Goal: Communication & Community: Answer question/provide support

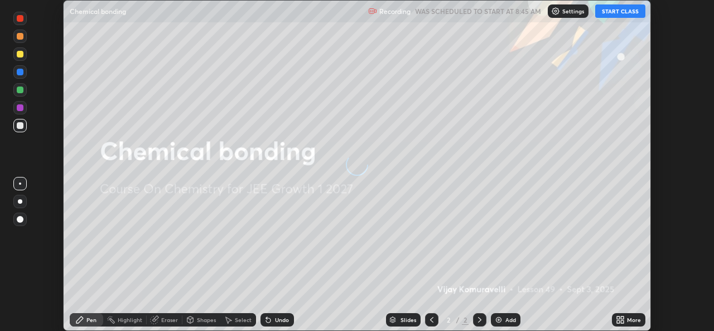
scroll to position [331, 713]
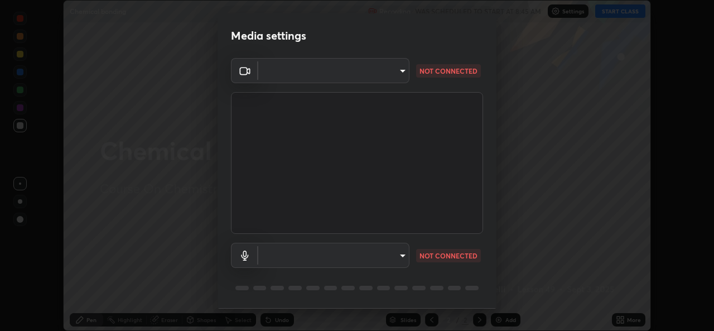
type input "569eda024783435d994141eea561002d0b66ef9bf42ee4150d9e40181b5ade2b"
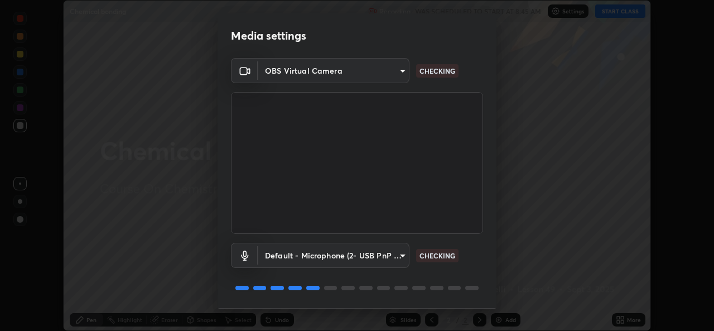
scroll to position [35, 0]
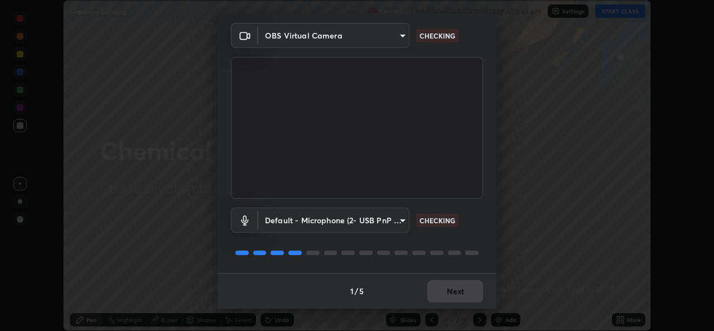
click at [393, 223] on body "Erase all Chemical bonding Recording WAS SCHEDULED TO START AT 8:45 AM Settings…" at bounding box center [357, 165] width 714 height 331
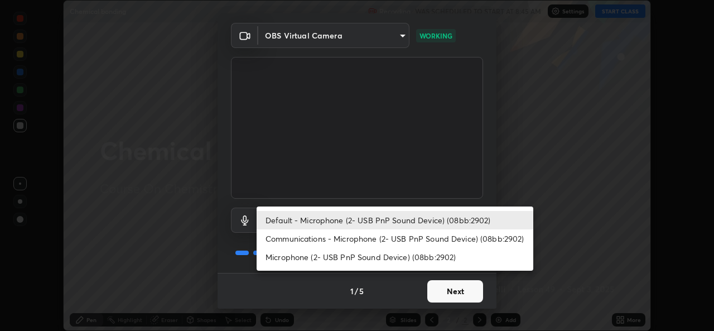
click at [329, 237] on li "Communications - Microphone (2- USB PnP Sound Device) (08bb:2902)" at bounding box center [394, 238] width 277 height 18
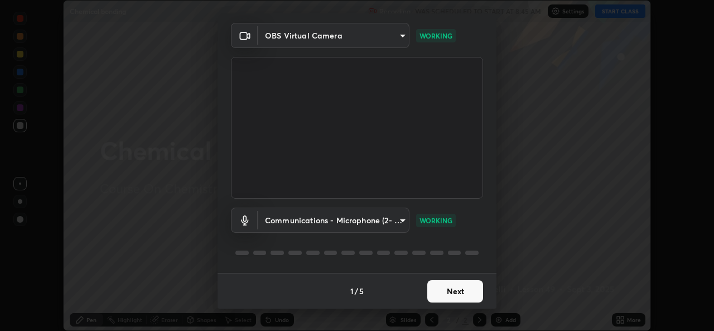
click at [332, 223] on li "Default - Microphone (2- USB PnP Sound Device) (08bb:2902)" at bounding box center [359, 220] width 207 height 11
type input "default"
click at [325, 224] on body "Erase all Chemical bonding Recording WAS SCHEDULED TO START AT 8:45 AM Settings…" at bounding box center [357, 165] width 714 height 331
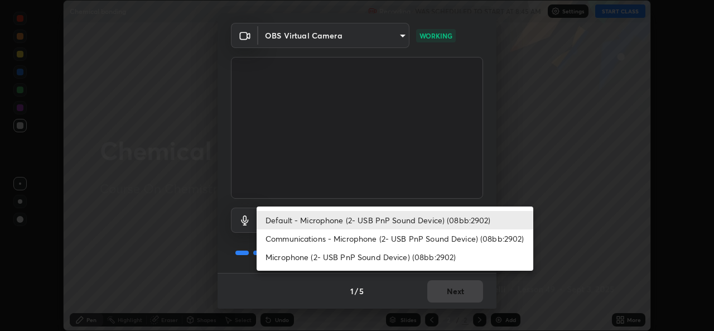
click at [324, 222] on li "Default - Microphone (2- USB PnP Sound Device) (08bb:2902)" at bounding box center [394, 220] width 277 height 18
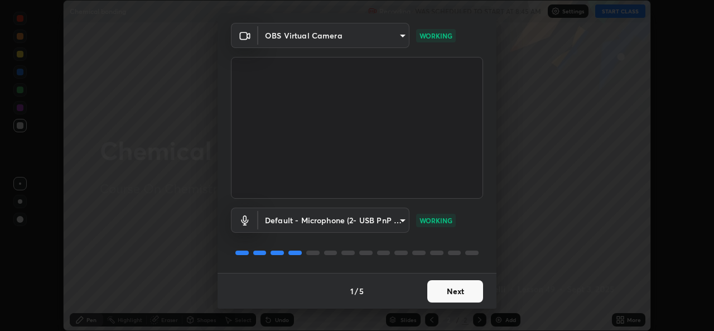
click at [444, 292] on button "Next" at bounding box center [455, 291] width 56 height 22
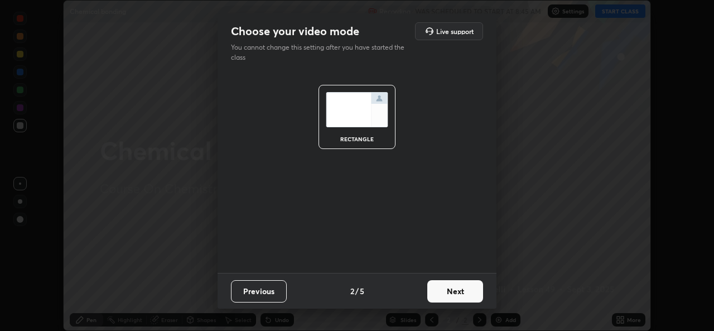
click at [444, 292] on button "Next" at bounding box center [455, 291] width 56 height 22
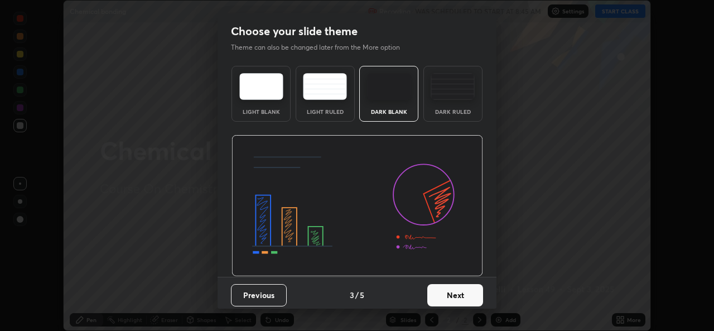
click at [459, 295] on button "Next" at bounding box center [455, 295] width 56 height 22
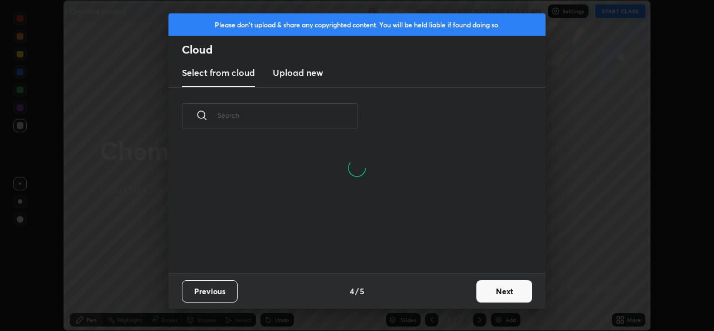
click at [498, 289] on button "Next" at bounding box center [504, 291] width 56 height 22
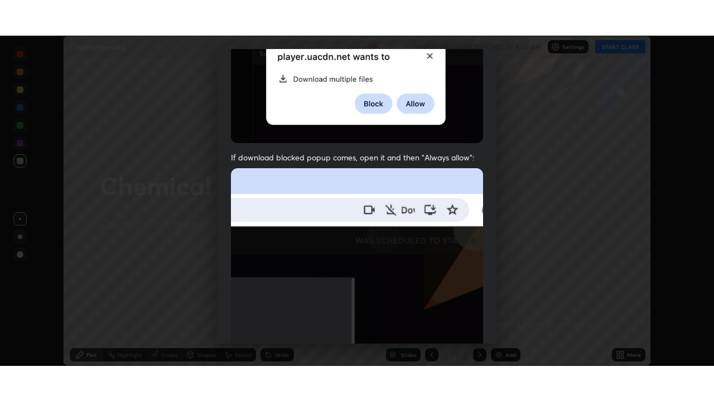
scroll to position [263, 0]
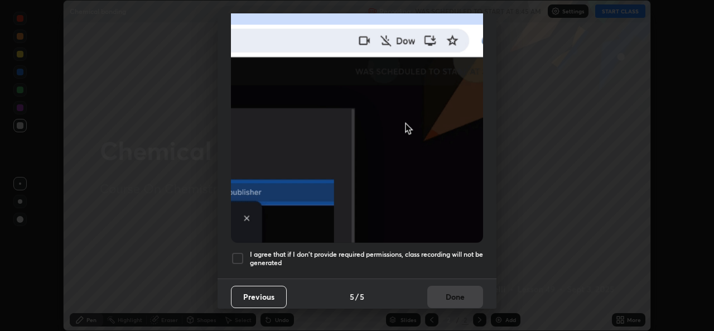
click at [233, 251] on div at bounding box center [237, 257] width 13 height 13
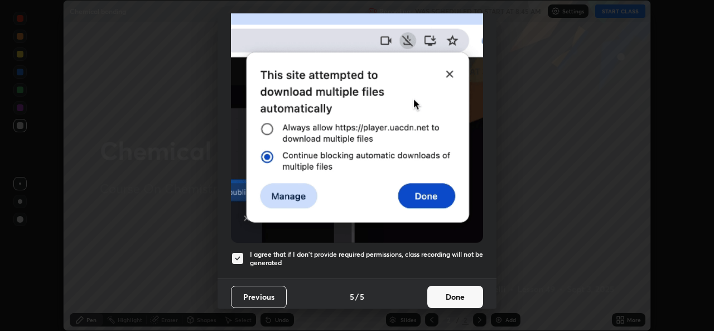
click at [464, 288] on button "Done" at bounding box center [455, 296] width 56 height 22
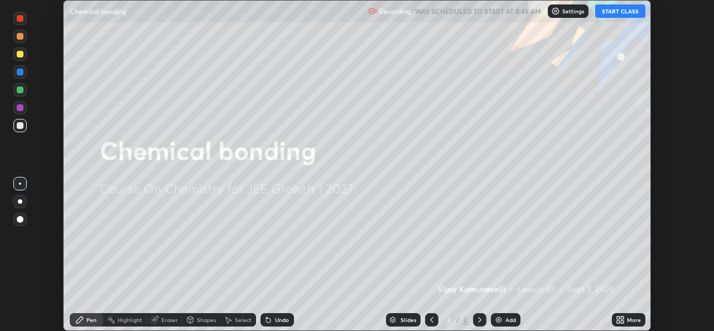
click at [609, 15] on button "START CLASS" at bounding box center [620, 10] width 50 height 13
click at [623, 319] on icon at bounding box center [621, 317] width 3 height 3
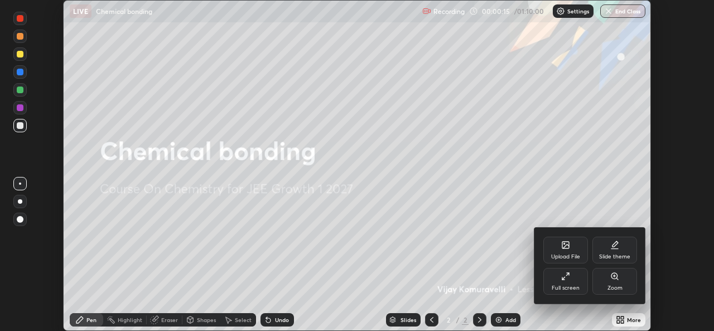
click at [575, 281] on div "Full screen" at bounding box center [565, 281] width 45 height 27
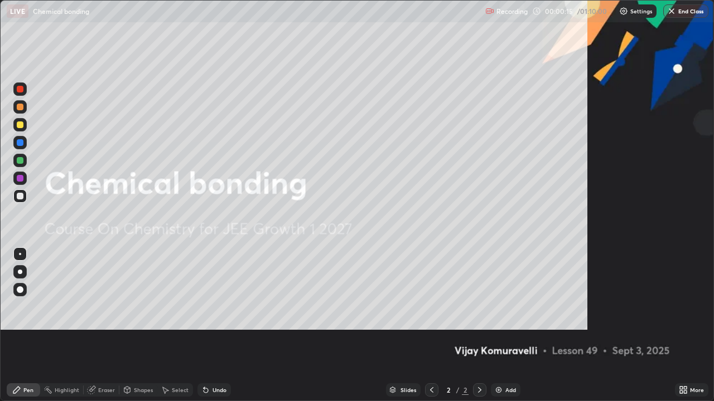
scroll to position [401, 714]
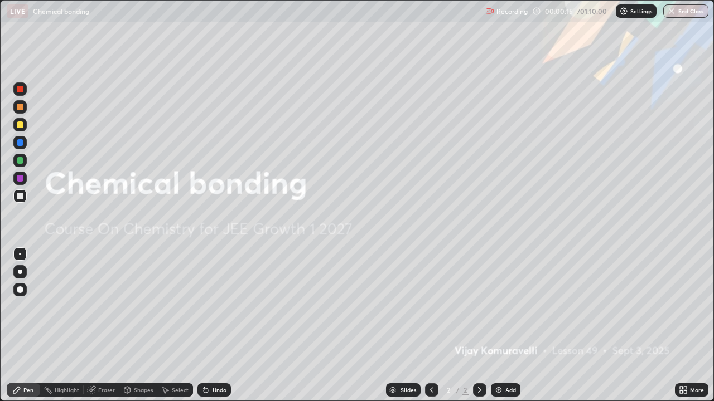
click at [502, 330] on div "Add" at bounding box center [506, 390] width 30 height 13
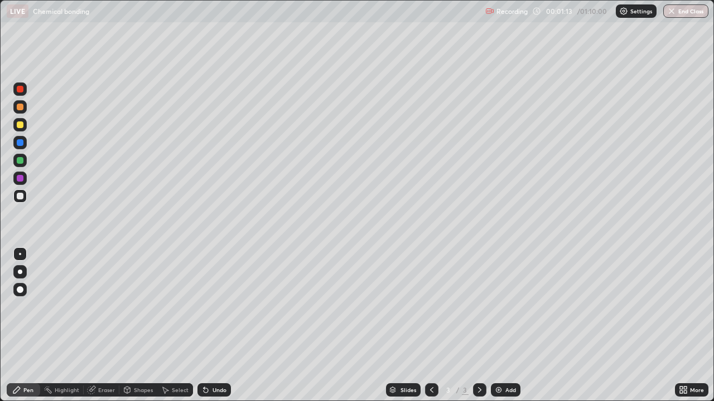
click at [21, 127] on div at bounding box center [20, 125] width 7 height 7
click at [20, 202] on div at bounding box center [19, 196] width 13 height 13
click at [21, 125] on div at bounding box center [20, 125] width 7 height 7
click at [18, 198] on div at bounding box center [20, 196] width 7 height 7
click at [21, 127] on div at bounding box center [20, 125] width 7 height 7
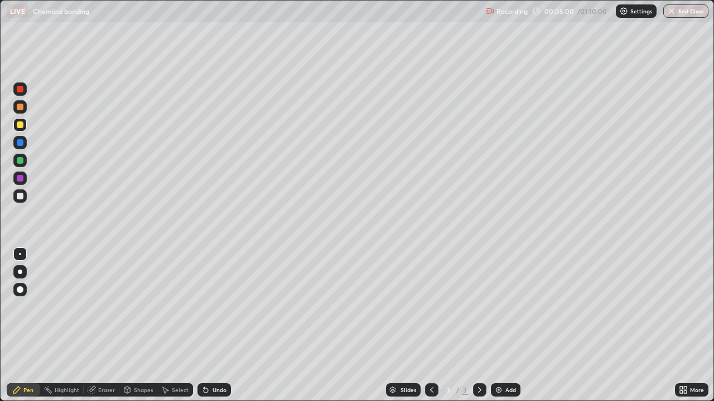
click at [21, 201] on div at bounding box center [19, 196] width 13 height 13
click at [19, 127] on div at bounding box center [20, 125] width 7 height 7
click at [21, 201] on div at bounding box center [19, 196] width 13 height 13
click at [21, 127] on div at bounding box center [20, 125] width 7 height 7
click at [497, 330] on img at bounding box center [498, 390] width 9 height 9
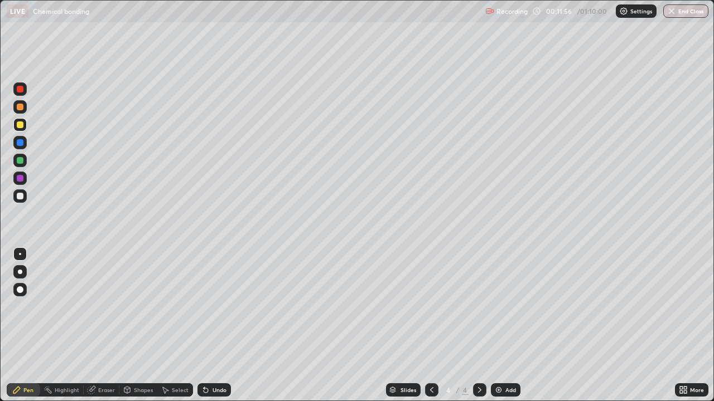
click at [21, 125] on div at bounding box center [20, 125] width 7 height 7
click at [20, 197] on div at bounding box center [20, 196] width 7 height 7
click at [130, 330] on icon at bounding box center [127, 390] width 9 height 9
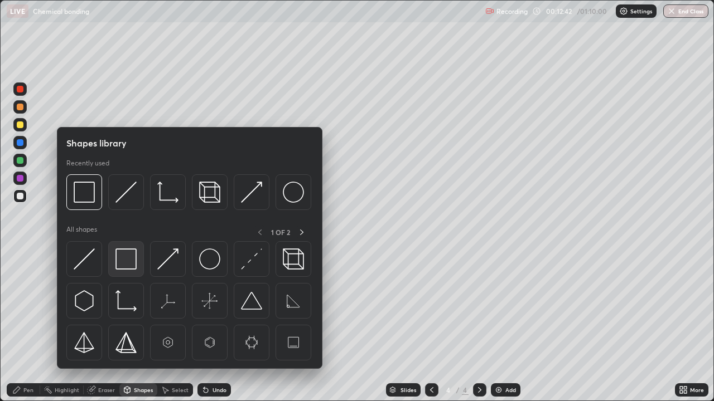
click at [127, 261] on img at bounding box center [125, 259] width 21 height 21
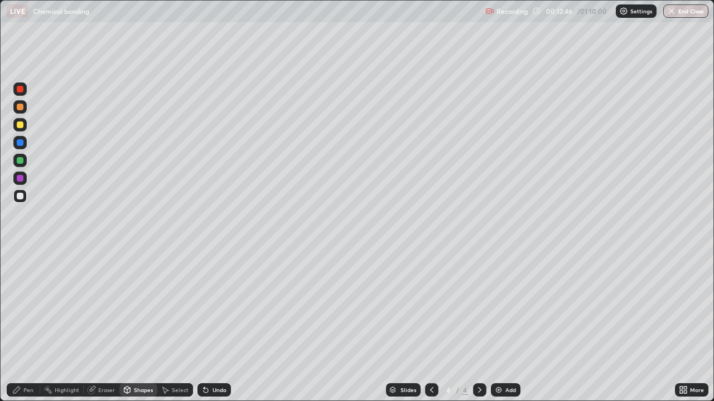
click at [100, 330] on div "Eraser" at bounding box center [106, 390] width 17 height 6
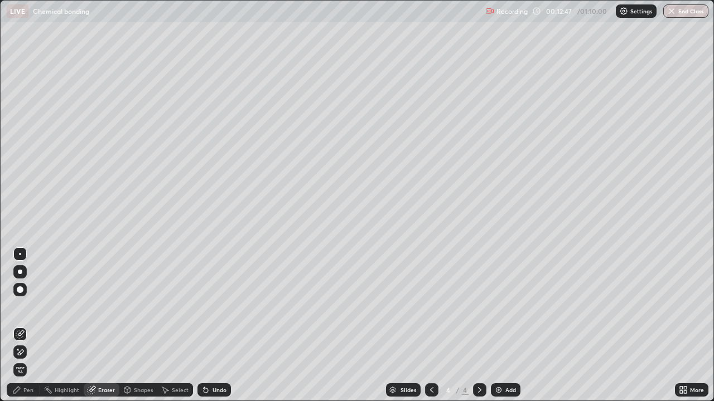
click at [20, 254] on div at bounding box center [20, 254] width 2 height 2
click at [27, 330] on div "Pen" at bounding box center [23, 390] width 33 height 13
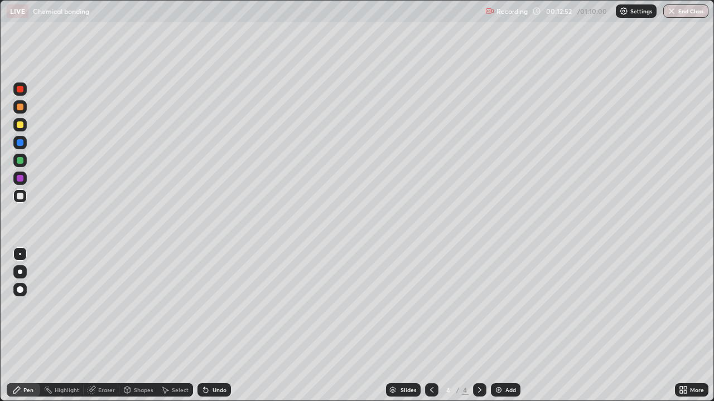
click at [19, 197] on div at bounding box center [20, 196] width 7 height 7
click at [18, 143] on div at bounding box center [20, 142] width 7 height 7
click at [126, 330] on icon at bounding box center [127, 390] width 6 height 7
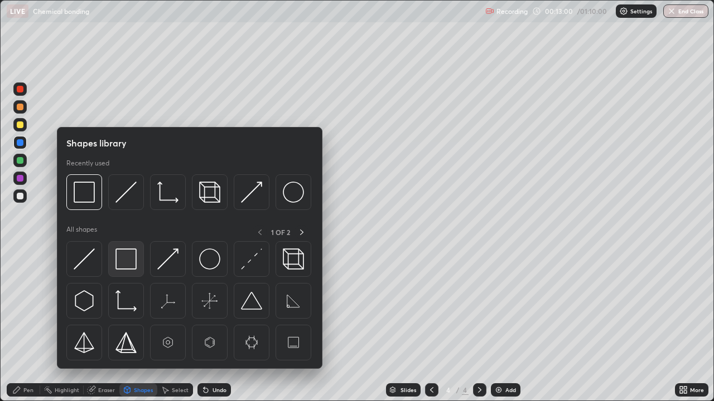
click at [121, 259] on img at bounding box center [125, 259] width 21 height 21
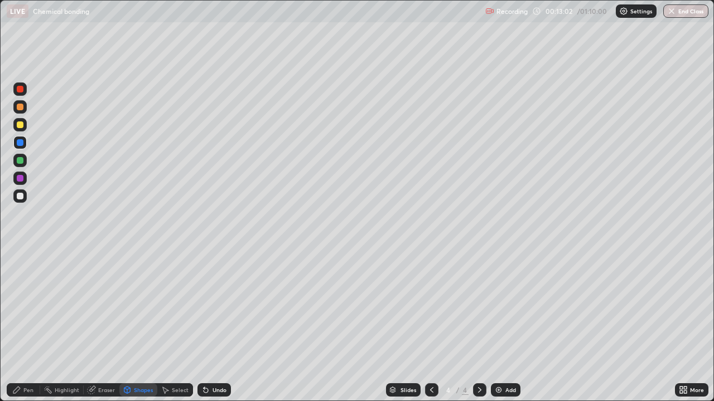
click at [204, 330] on icon at bounding box center [205, 391] width 4 height 4
click at [131, 330] on div "Shapes" at bounding box center [138, 390] width 38 height 13
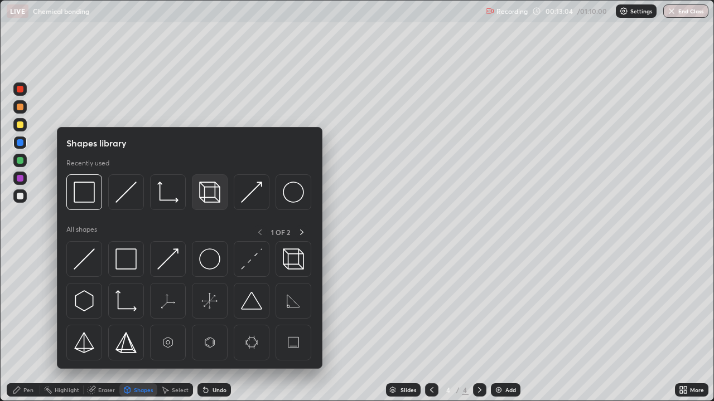
click at [205, 198] on img at bounding box center [209, 192] width 21 height 21
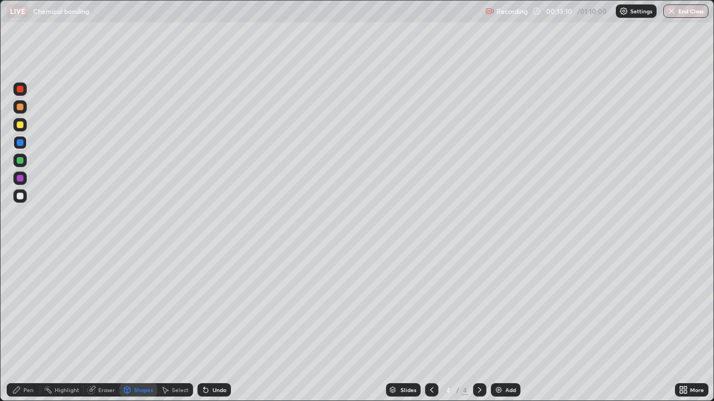
click at [27, 330] on div "Pen" at bounding box center [28, 390] width 10 height 6
click at [19, 196] on div at bounding box center [20, 196] width 7 height 7
click at [20, 127] on div at bounding box center [20, 125] width 7 height 7
click at [212, 330] on div "Undo" at bounding box center [219, 390] width 14 height 6
click at [21, 196] on div at bounding box center [20, 196] width 7 height 7
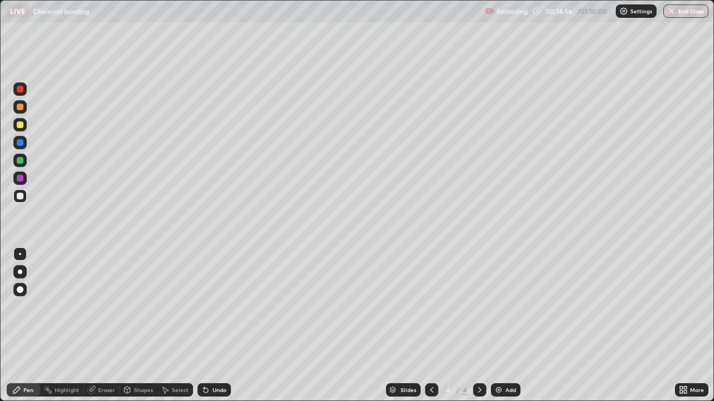
click at [136, 330] on div "Shapes" at bounding box center [143, 390] width 19 height 6
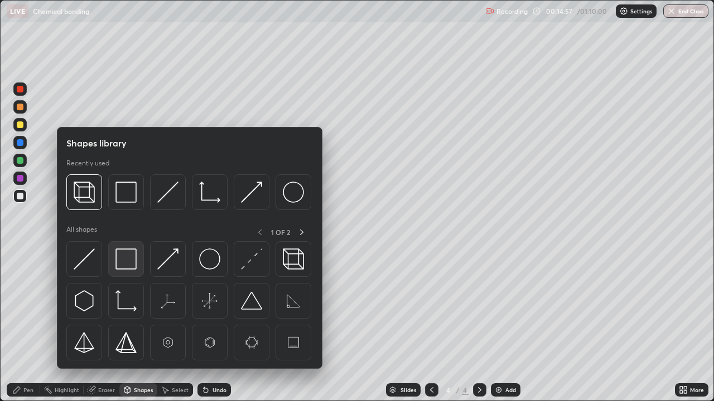
click at [119, 263] on img at bounding box center [125, 259] width 21 height 21
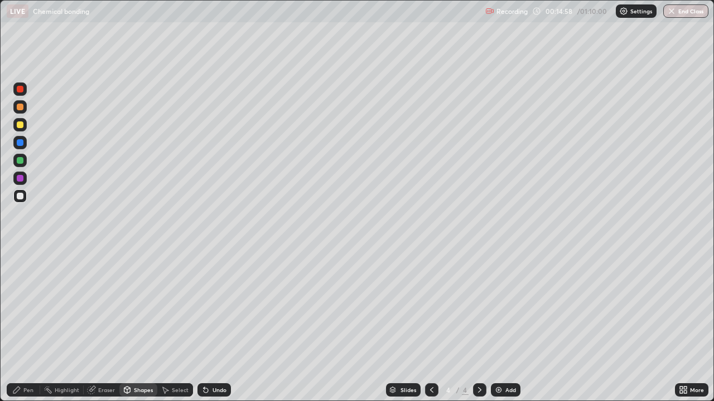
click at [21, 124] on div at bounding box center [20, 125] width 7 height 7
click at [19, 330] on icon at bounding box center [16, 390] width 7 height 7
click at [221, 330] on div "Undo" at bounding box center [219, 390] width 14 height 6
click at [221, 330] on div "Undo" at bounding box center [213, 390] width 33 height 13
click at [23, 201] on div at bounding box center [19, 196] width 13 height 13
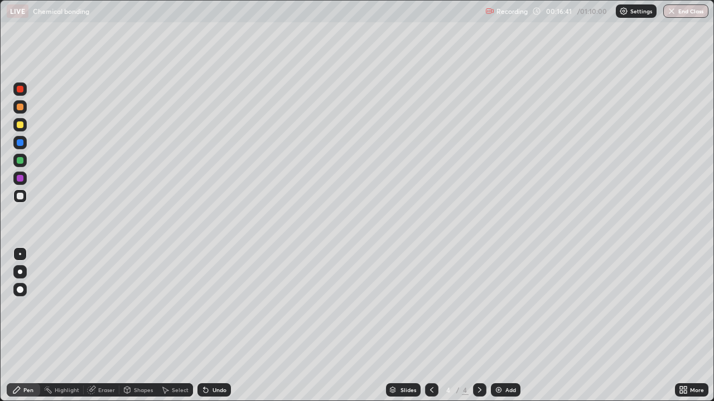
click at [139, 330] on div "Shapes" at bounding box center [143, 390] width 19 height 6
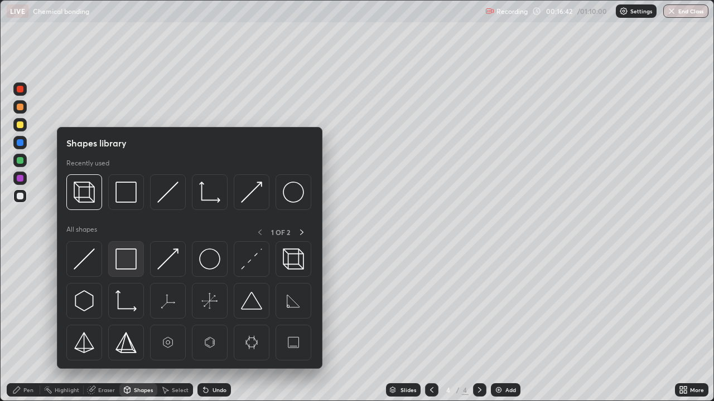
click at [124, 261] on img at bounding box center [125, 259] width 21 height 21
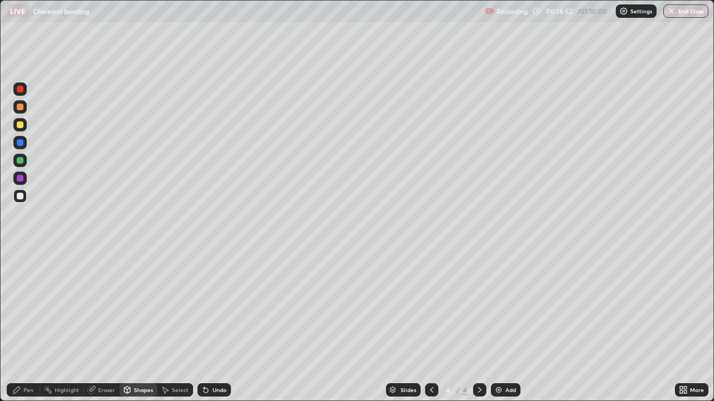
click at [108, 330] on div "Eraser" at bounding box center [106, 390] width 17 height 6
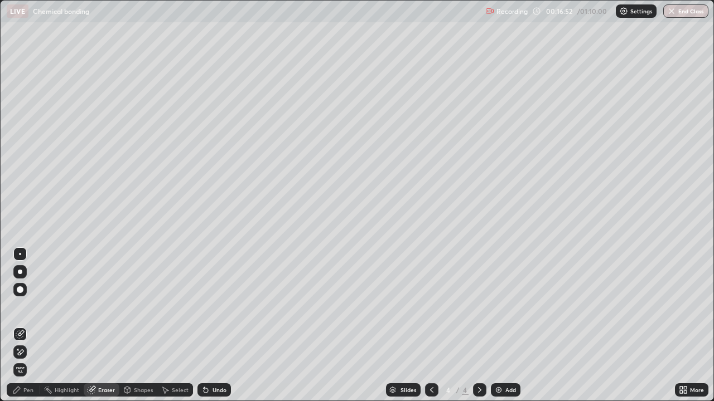
click at [20, 254] on div at bounding box center [20, 254] width 2 height 2
click at [30, 330] on div "Pen" at bounding box center [28, 390] width 10 height 6
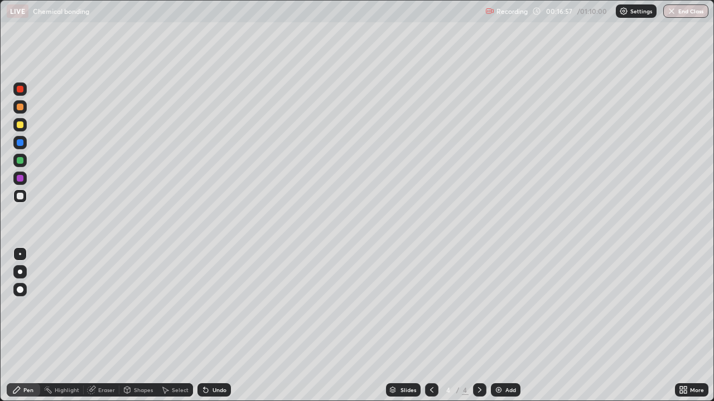
click at [21, 198] on div at bounding box center [20, 196] width 7 height 7
click at [218, 330] on div "Undo" at bounding box center [219, 390] width 14 height 6
click at [217, 330] on div "Undo" at bounding box center [219, 390] width 14 height 6
click at [22, 128] on div at bounding box center [20, 125] width 7 height 7
click at [20, 197] on div at bounding box center [20, 196] width 7 height 7
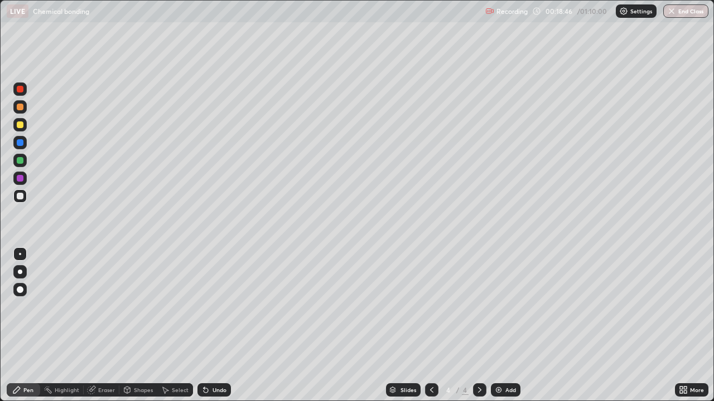
click at [20, 144] on div at bounding box center [20, 142] width 7 height 7
click at [21, 125] on div at bounding box center [20, 125] width 7 height 7
click at [20, 197] on div at bounding box center [20, 196] width 7 height 7
click at [148, 330] on div "Shapes" at bounding box center [143, 390] width 19 height 6
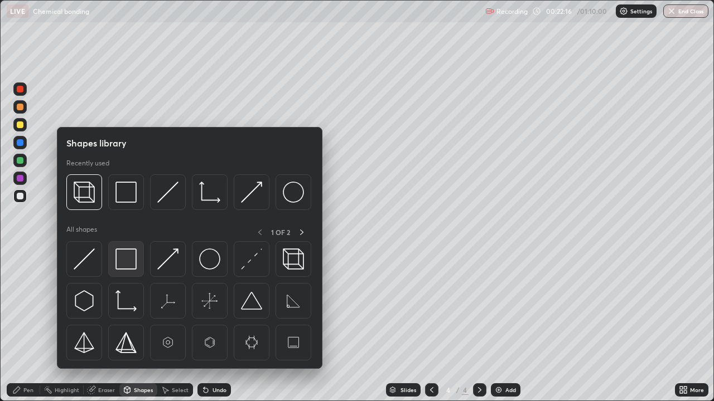
click at [125, 262] on img at bounding box center [125, 259] width 21 height 21
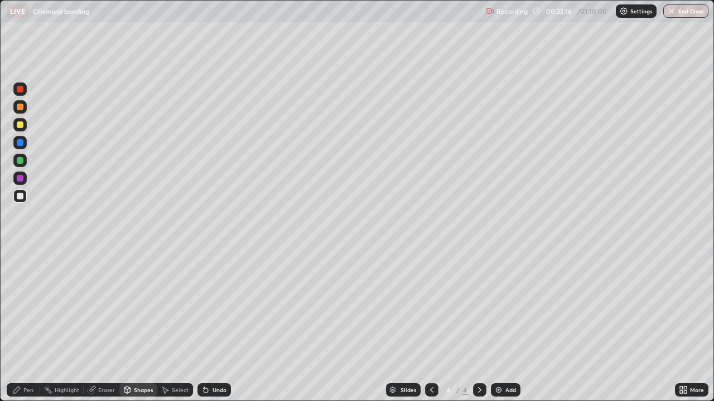
click at [25, 129] on div at bounding box center [19, 124] width 13 height 13
click at [21, 127] on div at bounding box center [20, 125] width 7 height 7
click at [213, 330] on div "Undo" at bounding box center [219, 390] width 14 height 6
click at [33, 330] on div "Pen" at bounding box center [23, 390] width 33 height 13
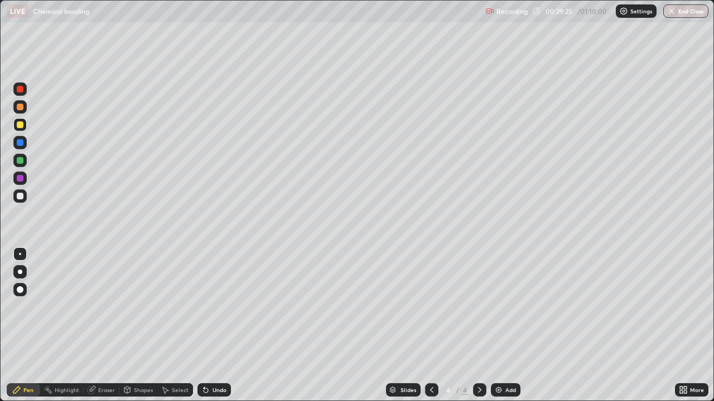
click at [501, 330] on img at bounding box center [498, 390] width 9 height 9
click at [21, 200] on div at bounding box center [19, 196] width 13 height 13
click at [216, 330] on div "Undo" at bounding box center [219, 390] width 14 height 6
click at [215, 330] on div "Undo" at bounding box center [213, 390] width 33 height 13
click at [216, 330] on div "Undo" at bounding box center [219, 390] width 14 height 6
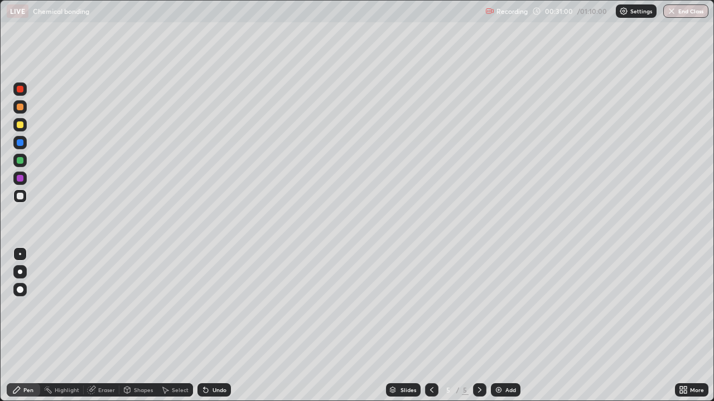
click at [216, 330] on div "Undo" at bounding box center [219, 390] width 14 height 6
click at [21, 178] on div at bounding box center [20, 178] width 7 height 7
click at [22, 197] on div at bounding box center [20, 196] width 7 height 7
click at [18, 142] on div at bounding box center [20, 142] width 7 height 7
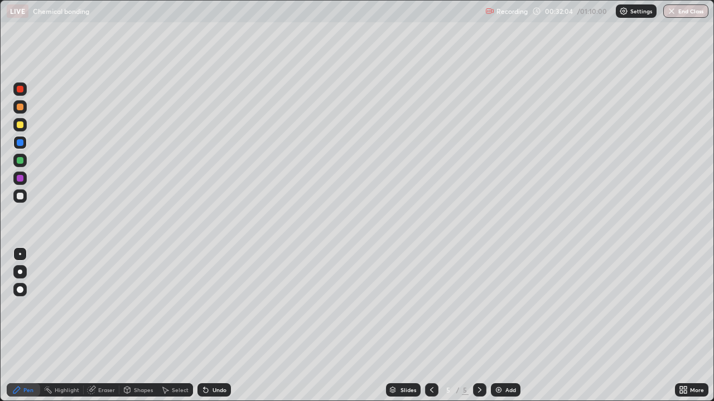
click at [18, 142] on div at bounding box center [20, 142] width 7 height 7
click at [21, 197] on div at bounding box center [20, 196] width 7 height 7
click at [216, 330] on div "Undo" at bounding box center [219, 390] width 14 height 6
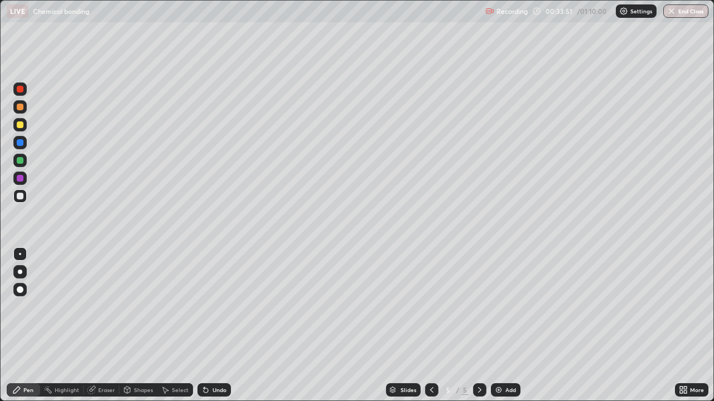
click at [215, 330] on div "Undo" at bounding box center [219, 390] width 14 height 6
click at [140, 330] on div "Shapes" at bounding box center [143, 390] width 19 height 6
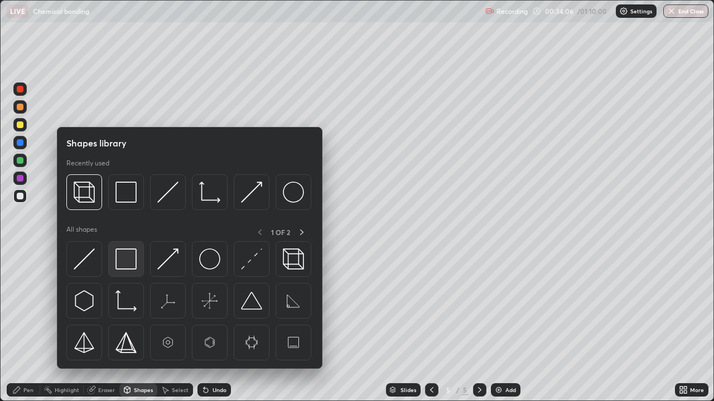
click at [119, 260] on img at bounding box center [125, 259] width 21 height 21
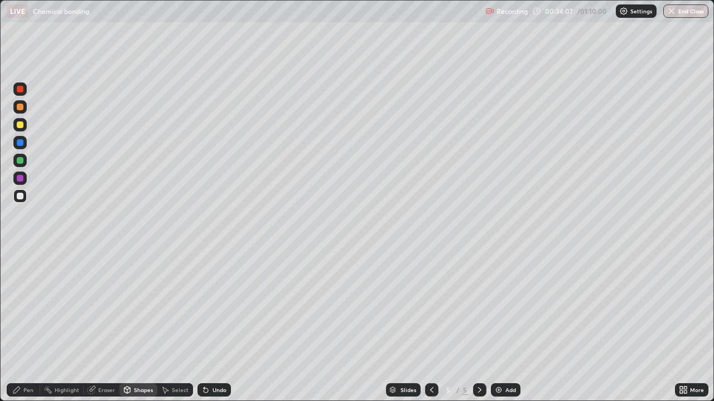
click at [21, 129] on div at bounding box center [19, 124] width 13 height 13
click at [23, 330] on div "Pen" at bounding box center [23, 390] width 33 height 13
click at [22, 201] on div at bounding box center [19, 196] width 13 height 13
click at [134, 330] on div "Shapes" at bounding box center [143, 390] width 19 height 6
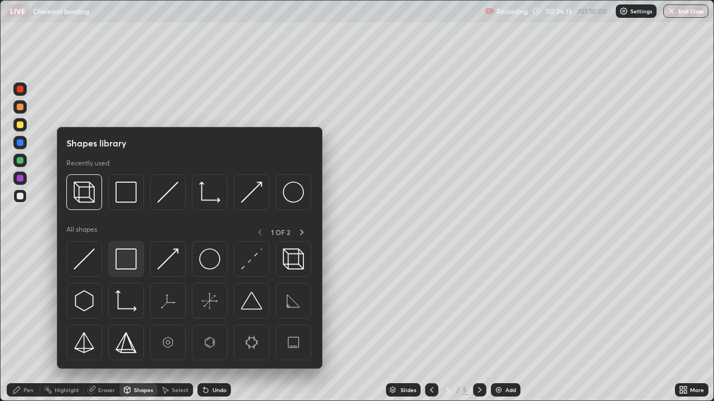
click at [128, 257] on img at bounding box center [125, 259] width 21 height 21
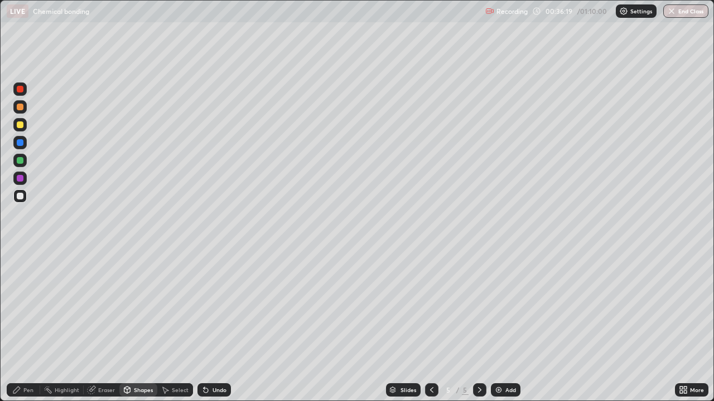
click at [104, 330] on div "Eraser" at bounding box center [106, 390] width 17 height 6
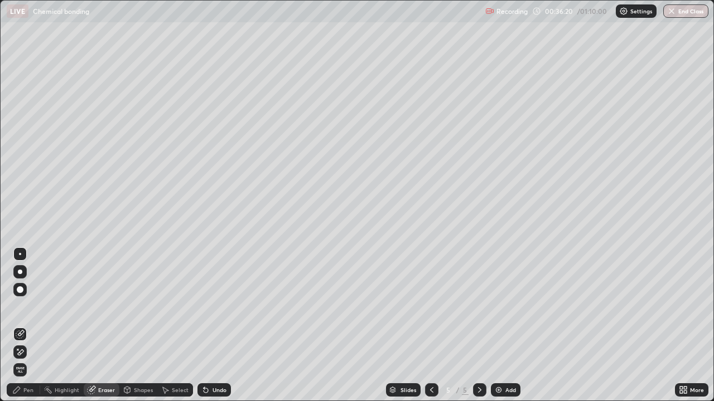
click at [20, 254] on div at bounding box center [20, 254] width 2 height 2
click at [28, 330] on div "Pen" at bounding box center [28, 390] width 10 height 6
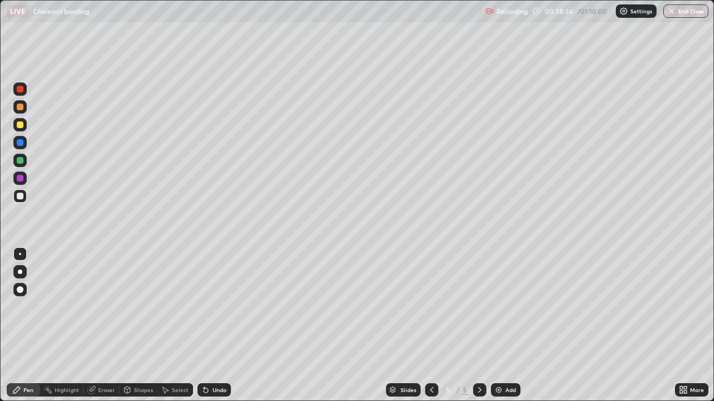
click at [22, 129] on div at bounding box center [19, 124] width 13 height 13
click at [98, 330] on div "Eraser" at bounding box center [106, 390] width 17 height 6
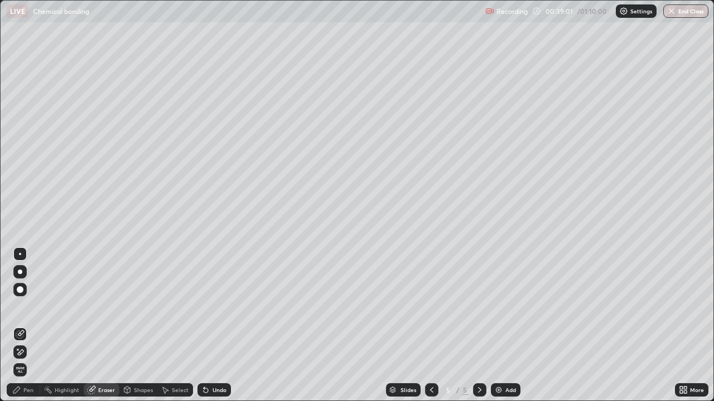
click at [20, 289] on div at bounding box center [20, 290] width 7 height 7
click at [21, 330] on icon at bounding box center [16, 390] width 9 height 9
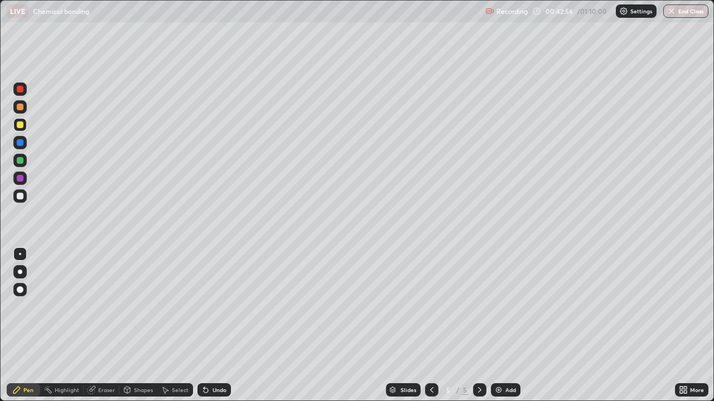
click at [24, 197] on div at bounding box center [19, 196] width 13 height 13
click at [496, 330] on img at bounding box center [498, 390] width 9 height 9
click at [20, 123] on div at bounding box center [20, 125] width 7 height 7
click at [25, 197] on div at bounding box center [19, 196] width 13 height 13
click at [23, 196] on div at bounding box center [20, 196] width 7 height 7
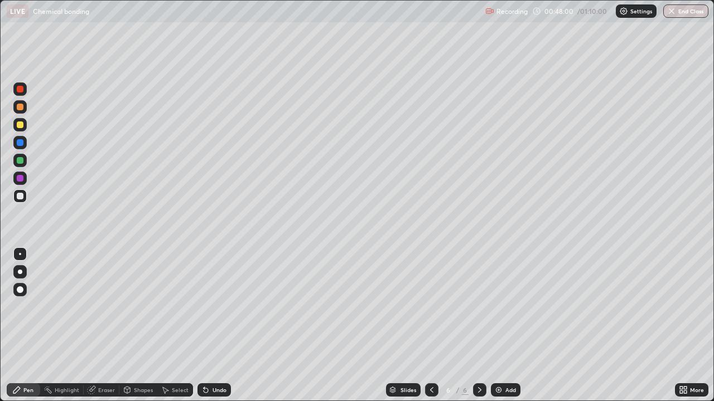
click at [21, 125] on div at bounding box center [20, 125] width 7 height 7
click at [20, 195] on div at bounding box center [20, 196] width 7 height 7
click at [216, 330] on div "Undo" at bounding box center [219, 390] width 14 height 6
click at [210, 330] on div "Undo" at bounding box center [213, 390] width 33 height 13
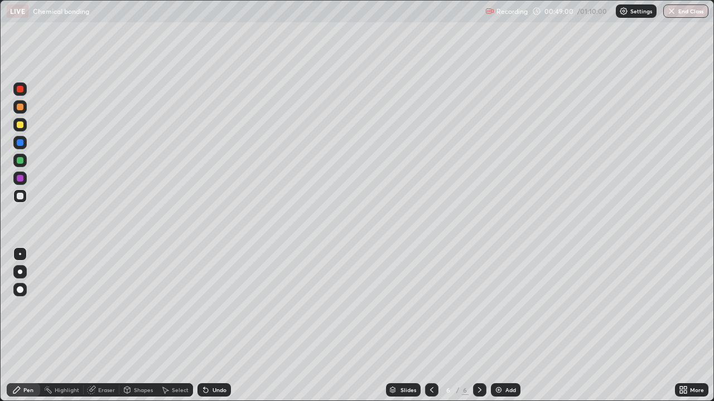
click at [215, 330] on div "Undo" at bounding box center [213, 390] width 33 height 13
click at [136, 330] on div "Shapes" at bounding box center [143, 390] width 19 height 6
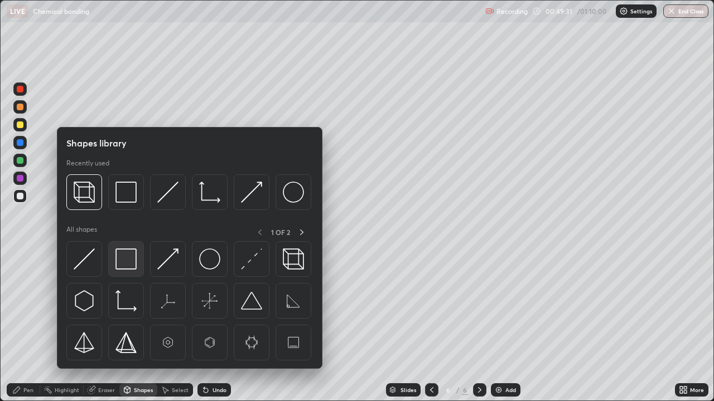
click at [127, 257] on img at bounding box center [125, 259] width 21 height 21
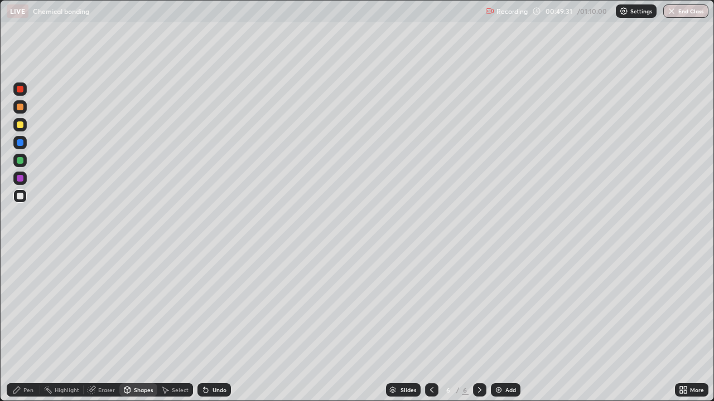
click at [22, 131] on div at bounding box center [19, 124] width 13 height 13
click at [206, 330] on icon at bounding box center [205, 391] width 4 height 4
click at [25, 330] on div "Pen" at bounding box center [28, 390] width 10 height 6
click at [104, 330] on div "Eraser" at bounding box center [106, 390] width 17 height 6
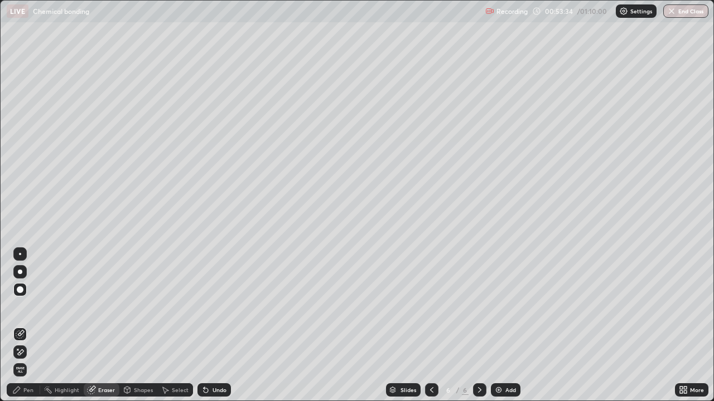
click at [501, 330] on img at bounding box center [498, 390] width 9 height 9
click at [35, 330] on div "Pen" at bounding box center [23, 390] width 33 height 13
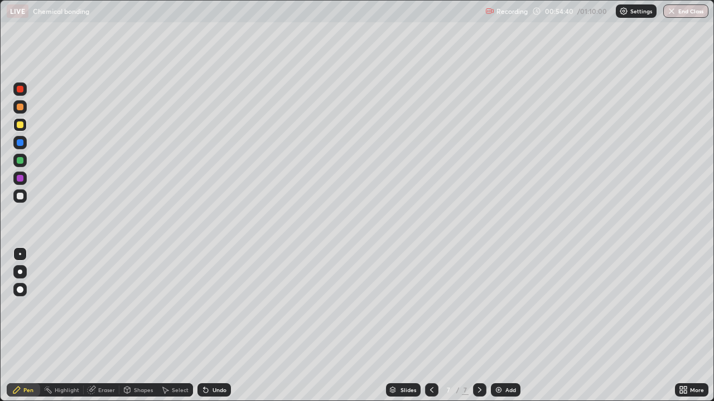
click at [21, 197] on div at bounding box center [20, 196] width 7 height 7
click at [22, 126] on div at bounding box center [20, 125] width 7 height 7
click at [21, 199] on div at bounding box center [20, 196] width 7 height 7
click at [22, 125] on div at bounding box center [20, 125] width 7 height 7
click at [20, 198] on div at bounding box center [20, 196] width 7 height 7
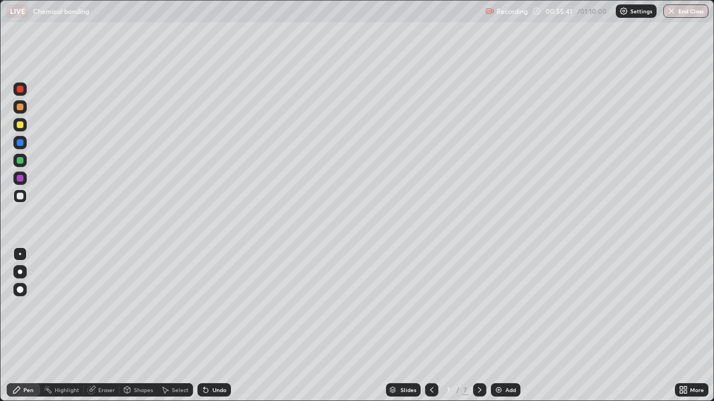
click at [21, 125] on div at bounding box center [20, 125] width 7 height 7
click at [21, 197] on div at bounding box center [20, 196] width 7 height 7
click at [203, 330] on icon at bounding box center [203, 387] width 1 height 1
click at [210, 330] on div "Undo" at bounding box center [213, 390] width 33 height 13
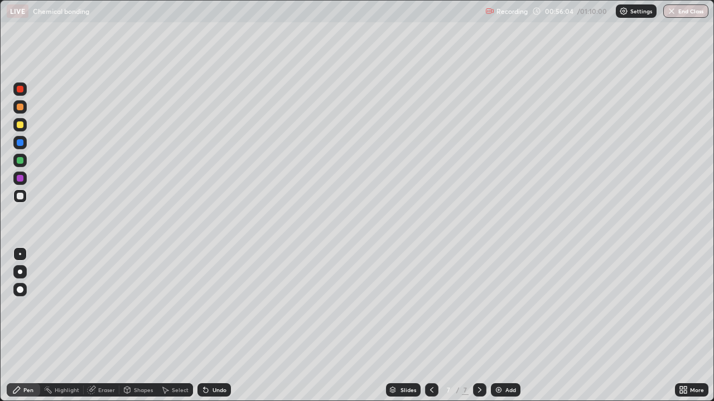
click at [210, 330] on div "Undo" at bounding box center [213, 390] width 33 height 13
click at [217, 330] on div "Undo" at bounding box center [213, 390] width 33 height 13
click at [217, 330] on div "Undo" at bounding box center [219, 390] width 14 height 6
click at [103, 330] on div "Eraser" at bounding box center [106, 390] width 17 height 6
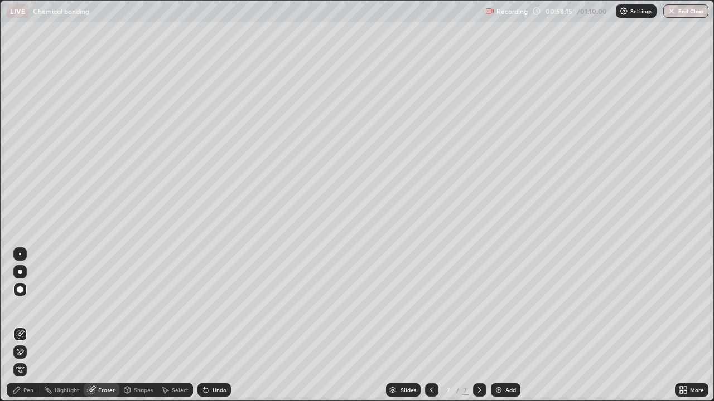
click at [27, 330] on div "Pen" at bounding box center [28, 390] width 10 height 6
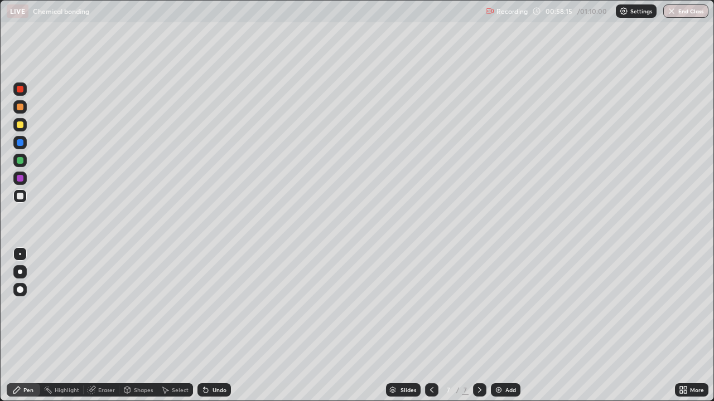
click at [20, 199] on div at bounding box center [20, 196] width 7 height 7
click at [134, 330] on div "Shapes" at bounding box center [143, 390] width 19 height 6
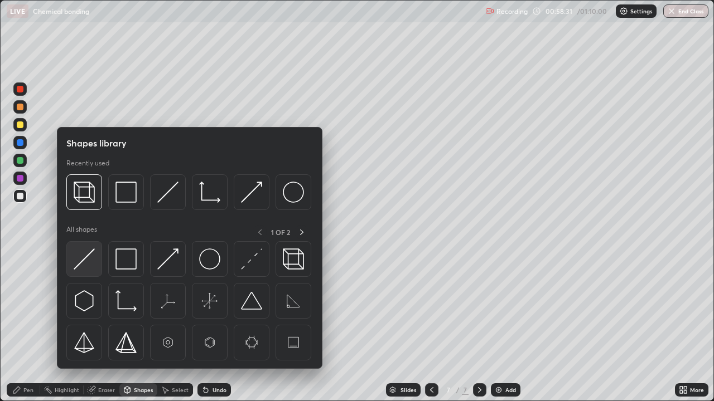
click at [88, 265] on img at bounding box center [84, 259] width 21 height 21
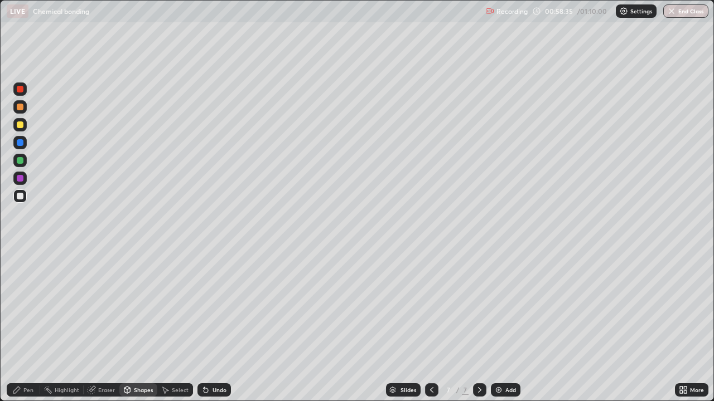
click at [23, 129] on div at bounding box center [19, 124] width 13 height 13
click at [215, 330] on div "Undo" at bounding box center [219, 390] width 14 height 6
click at [30, 330] on div "Pen" at bounding box center [23, 390] width 33 height 13
click at [20, 197] on div at bounding box center [20, 196] width 7 height 7
click at [131, 330] on div "Shapes" at bounding box center [138, 390] width 38 height 13
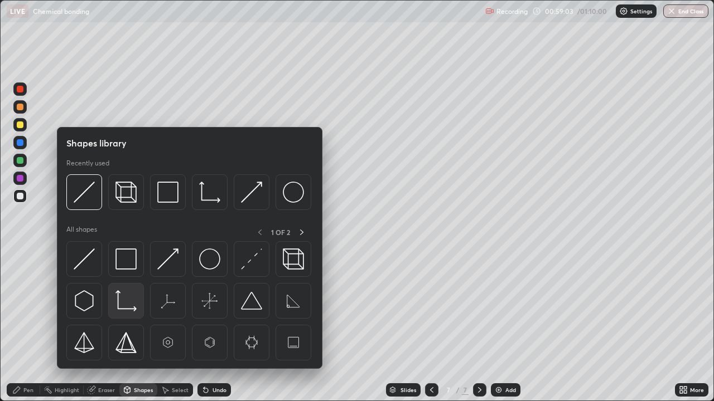
click at [129, 293] on img at bounding box center [125, 300] width 21 height 21
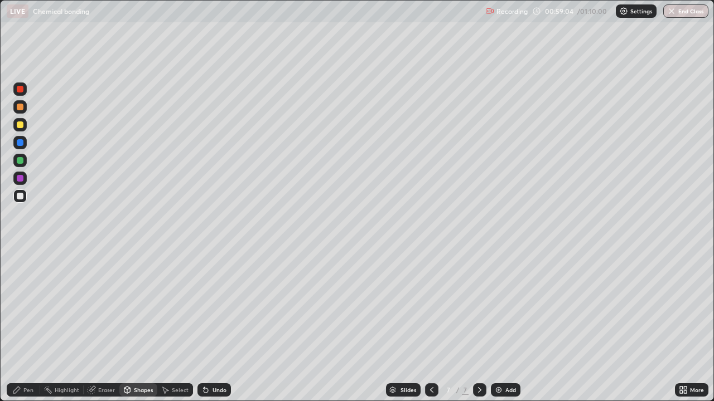
click at [19, 127] on div at bounding box center [20, 125] width 7 height 7
click at [28, 330] on div "Pen" at bounding box center [28, 390] width 10 height 6
click at [20, 197] on div at bounding box center [20, 196] width 7 height 7
click at [21, 127] on div at bounding box center [20, 125] width 7 height 7
click at [21, 196] on div at bounding box center [20, 196] width 7 height 7
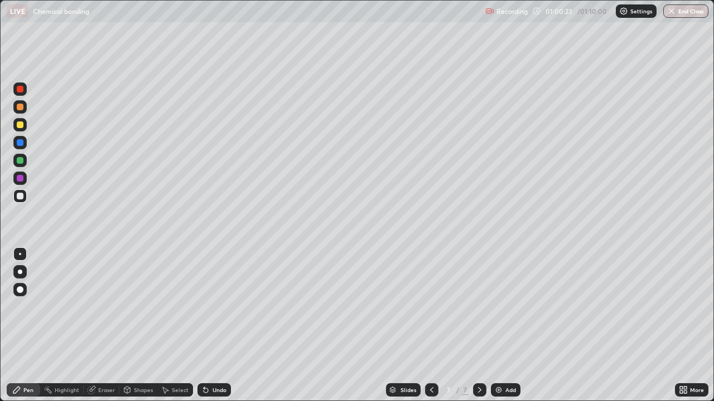
click at [20, 125] on div at bounding box center [20, 125] width 7 height 7
click at [20, 126] on div at bounding box center [20, 125] width 7 height 7
click at [137, 330] on div "Shapes" at bounding box center [138, 390] width 38 height 13
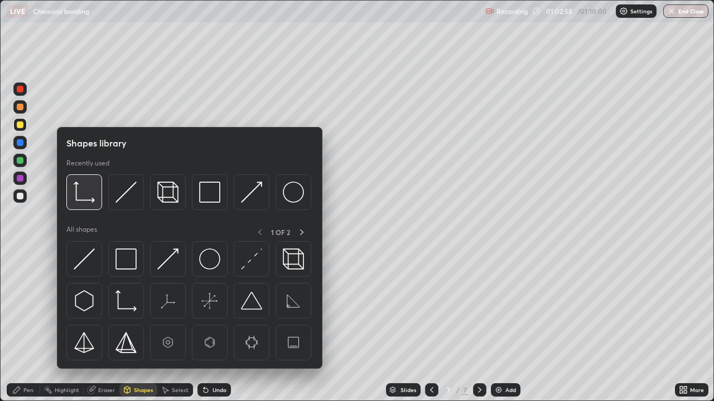
click at [93, 198] on img at bounding box center [84, 192] width 21 height 21
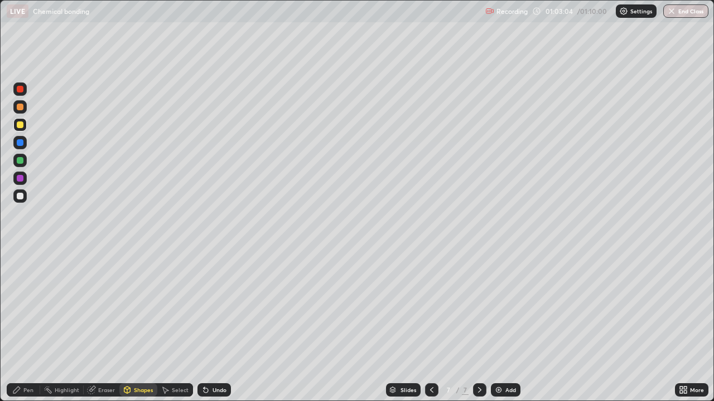
click at [21, 198] on div at bounding box center [20, 196] width 7 height 7
click at [18, 125] on div at bounding box center [20, 125] width 7 height 7
click at [209, 330] on div "Undo" at bounding box center [213, 390] width 33 height 13
click at [204, 330] on icon at bounding box center [205, 391] width 4 height 4
click at [36, 330] on div "Pen" at bounding box center [23, 390] width 33 height 13
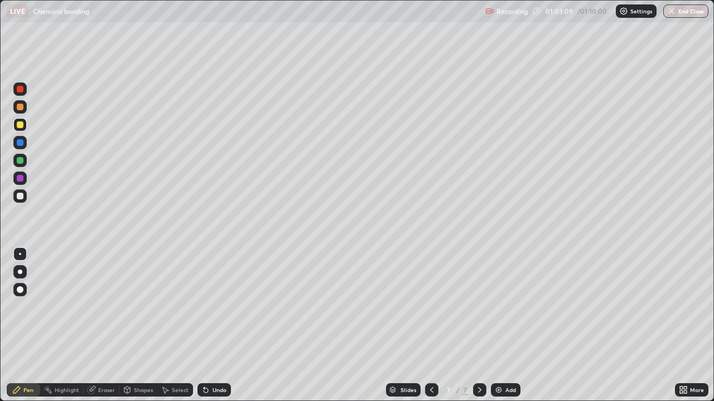
click at [20, 196] on div at bounding box center [20, 196] width 7 height 7
click at [554, 330] on div "Slides 7 / 7 Add" at bounding box center [453, 390] width 444 height 22
click at [555, 330] on div "Slides 7 / 7 Add" at bounding box center [453, 390] width 444 height 22
click at [567, 330] on div "Slides 7 / 7 Add" at bounding box center [453, 390] width 444 height 22
click at [571, 330] on div "Slides 7 / 7 Add" at bounding box center [453, 390] width 444 height 22
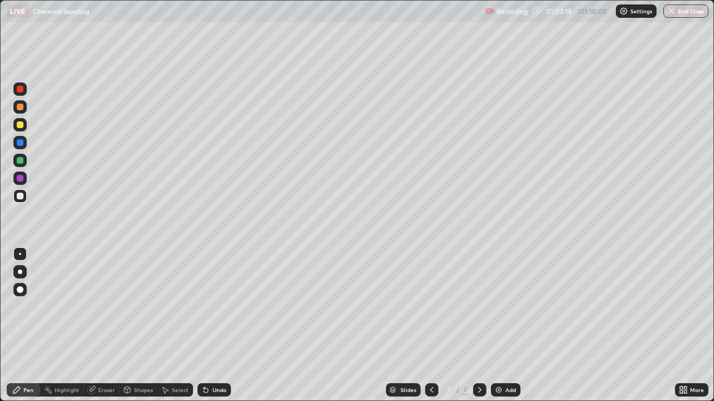
click at [569, 330] on div "Slides 7 / 7 Add" at bounding box center [453, 390] width 444 height 22
click at [20, 125] on div at bounding box center [20, 125] width 7 height 7
click at [430, 330] on icon at bounding box center [431, 390] width 9 height 9
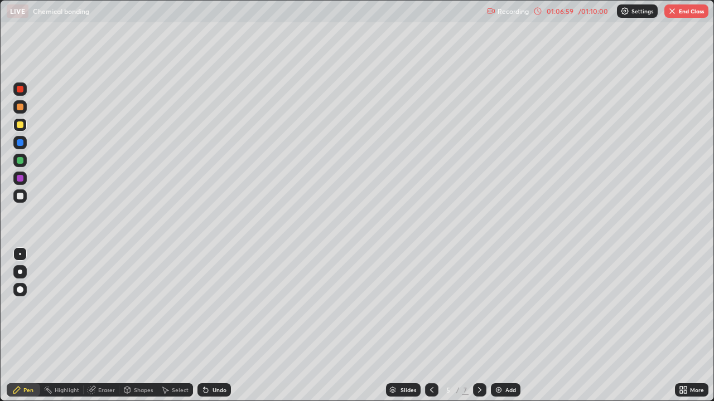
click at [430, 330] on icon at bounding box center [431, 390] width 9 height 9
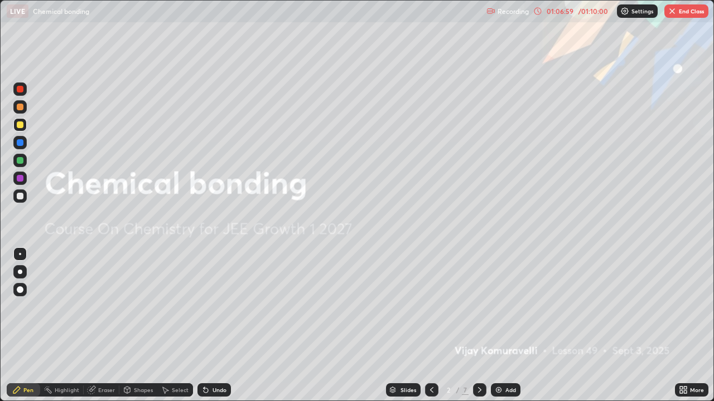
click at [429, 330] on icon at bounding box center [431, 390] width 9 height 9
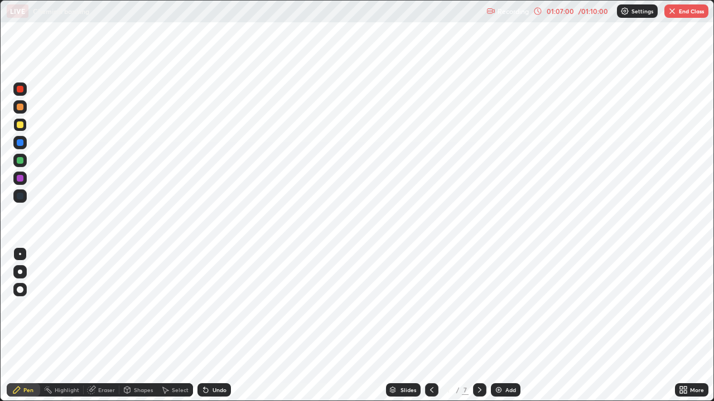
click at [478, 330] on icon at bounding box center [479, 390] width 9 height 9
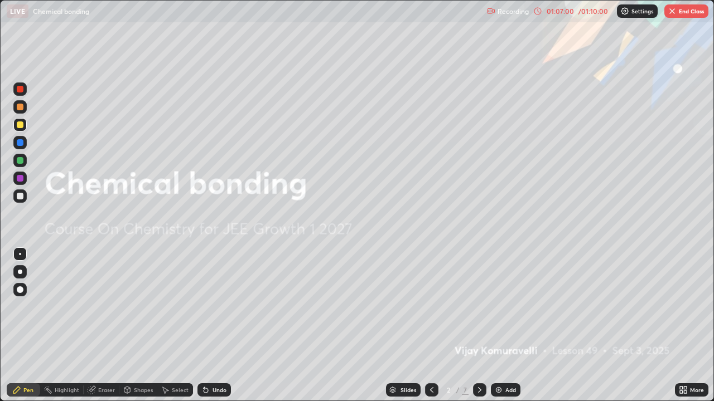
click at [478, 330] on icon at bounding box center [479, 390] width 9 height 9
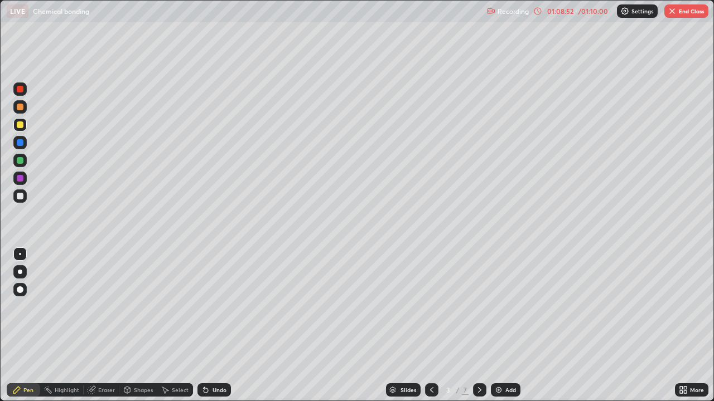
click at [478, 330] on icon at bounding box center [479, 390] width 9 height 9
click at [477, 330] on icon at bounding box center [479, 390] width 9 height 9
click at [679, 12] on button "End Class" at bounding box center [686, 10] width 44 height 13
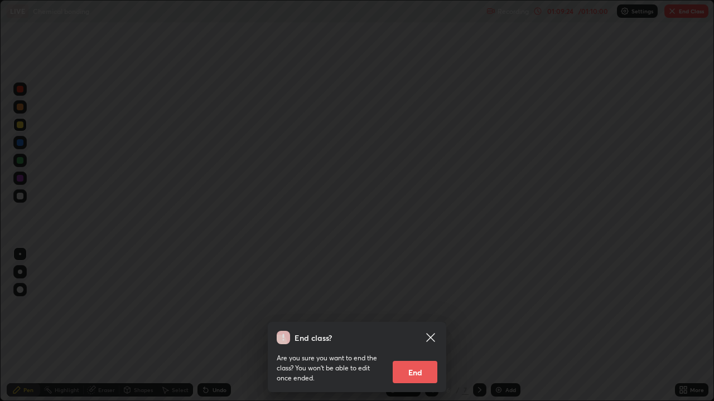
click at [405, 330] on button "End" at bounding box center [414, 372] width 45 height 22
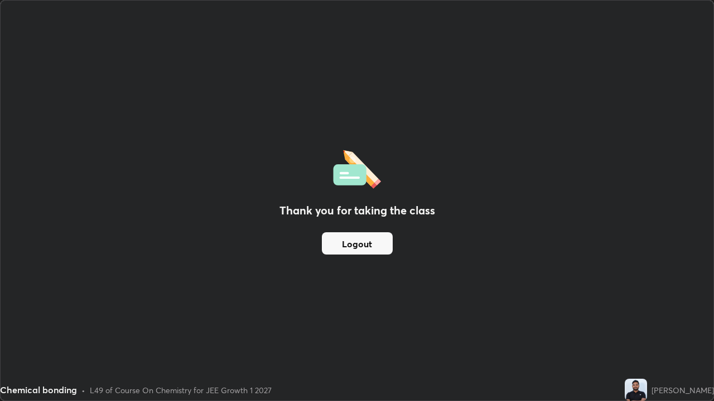
click at [357, 245] on button "Logout" at bounding box center [357, 243] width 71 height 22
